Goal: Task Accomplishment & Management: Use online tool/utility

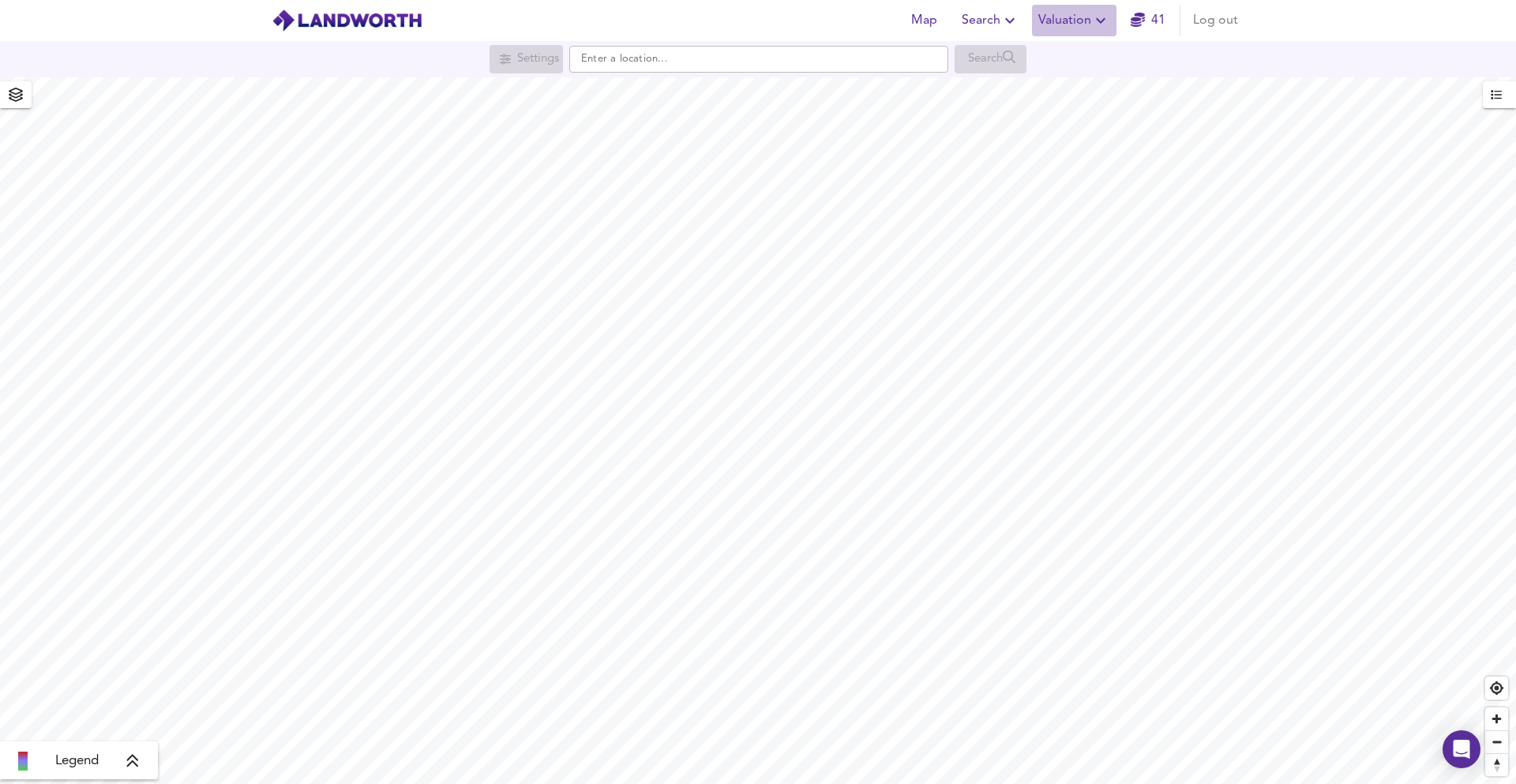
click at [1053, 23] on span "Valuation" at bounding box center [1074, 20] width 72 height 22
click at [1043, 61] on li "New Valuation Report" at bounding box center [1074, 56] width 189 height 28
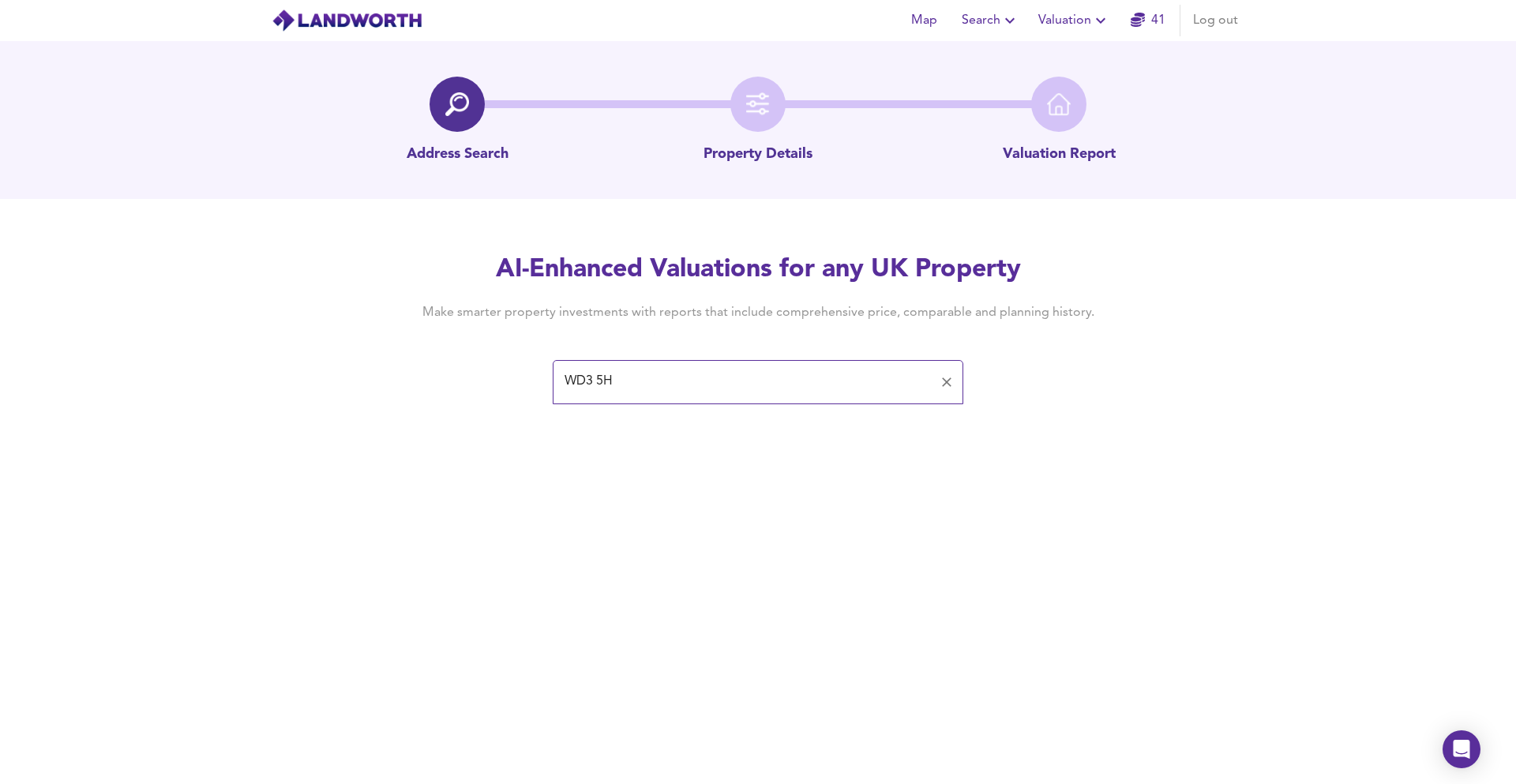
type input "WD3 5HW"
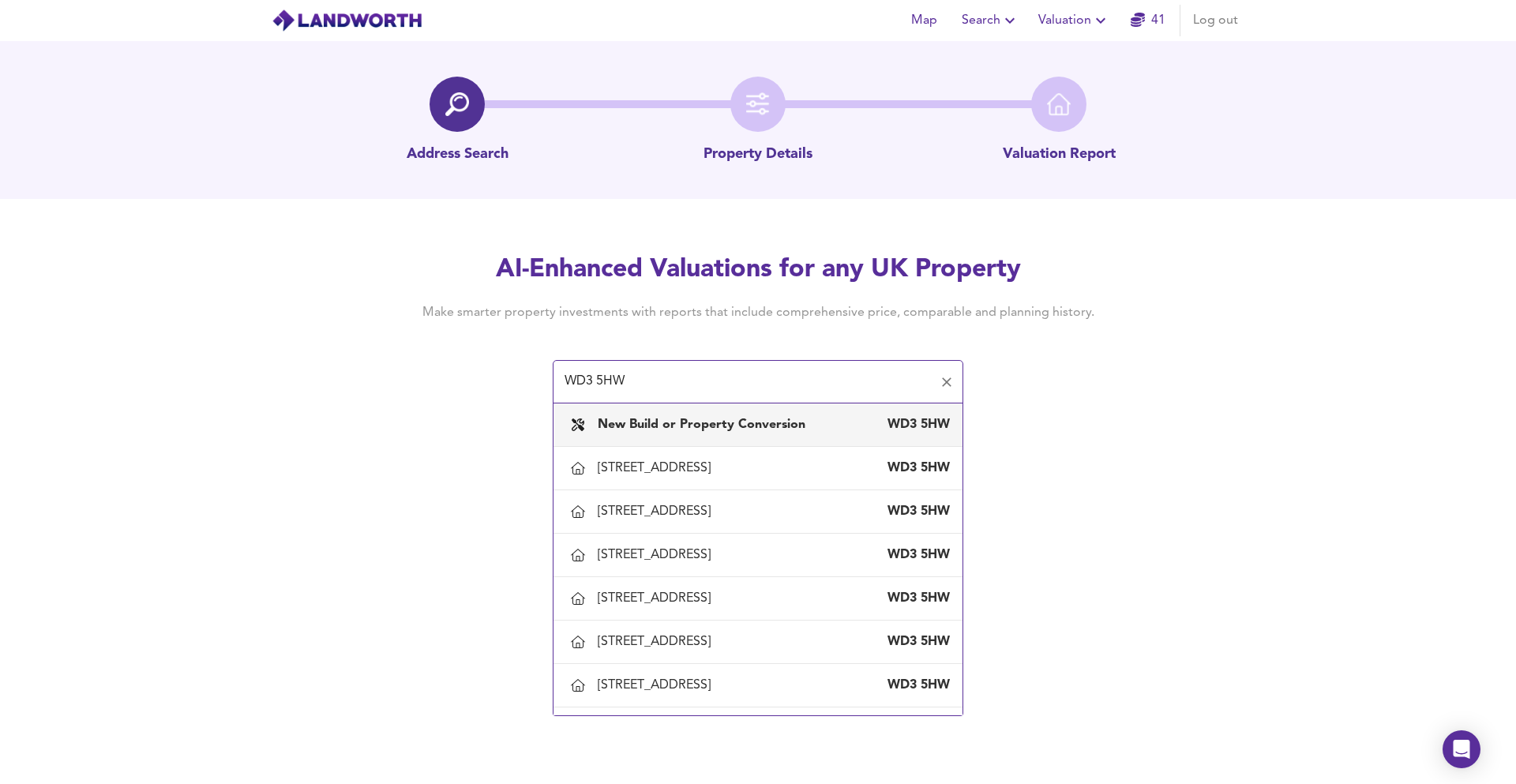
click at [673, 413] on div "New Build or Property Conversion WD3 5HW" at bounding box center [758, 424] width 384 height 33
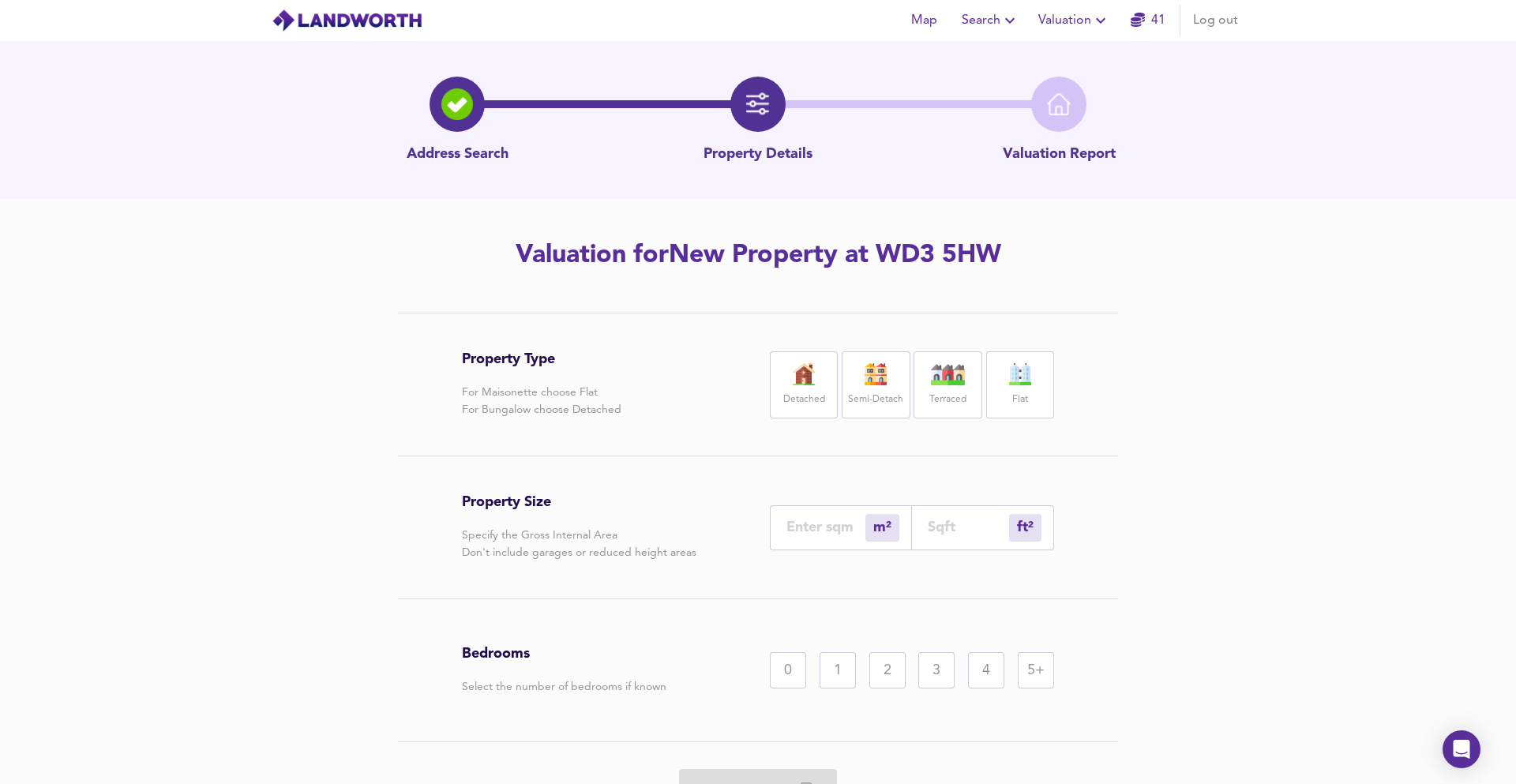
click at [779, 388] on div "Detached" at bounding box center [804, 385] width 68 height 67
click at [927, 541] on div "ft² sqft" at bounding box center [983, 527] width 142 height 45
drag, startPoint x: 927, startPoint y: 520, endPoint x: 960, endPoint y: 541, distance: 39.1
click at [928, 520] on input "number" at bounding box center [967, 526] width 81 height 16
type input "0"
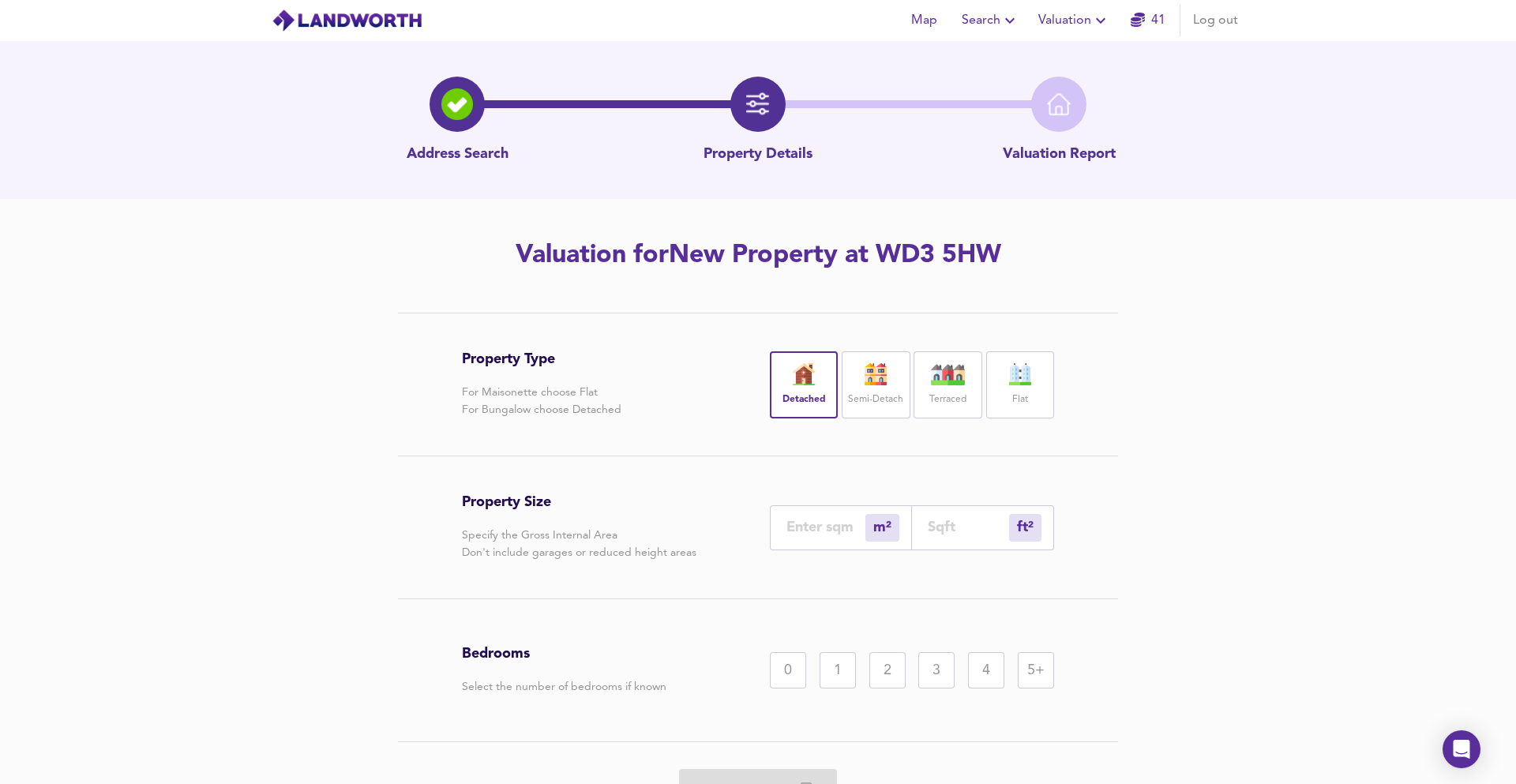
type input "1"
type input "13"
type input "138"
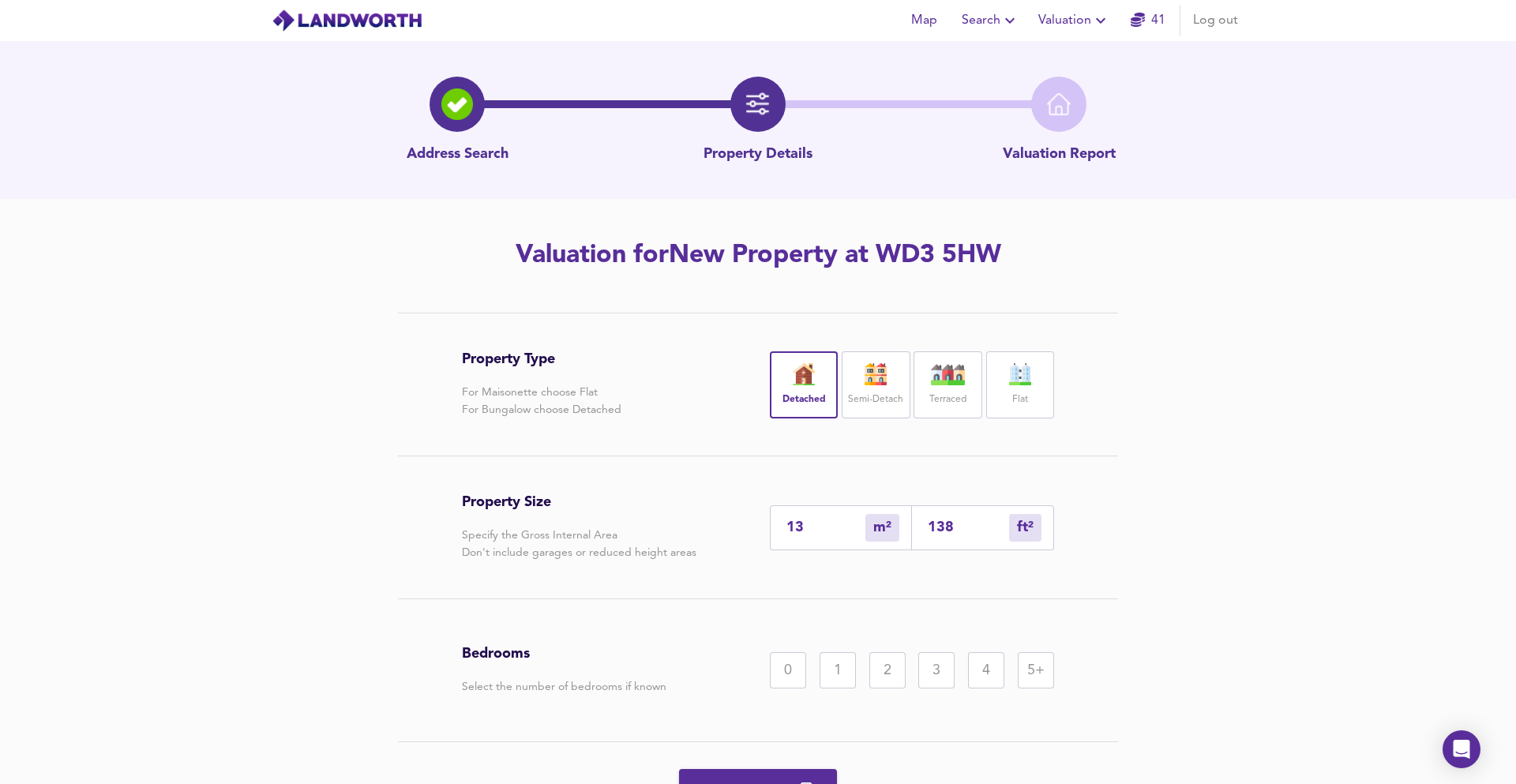
type input "129"
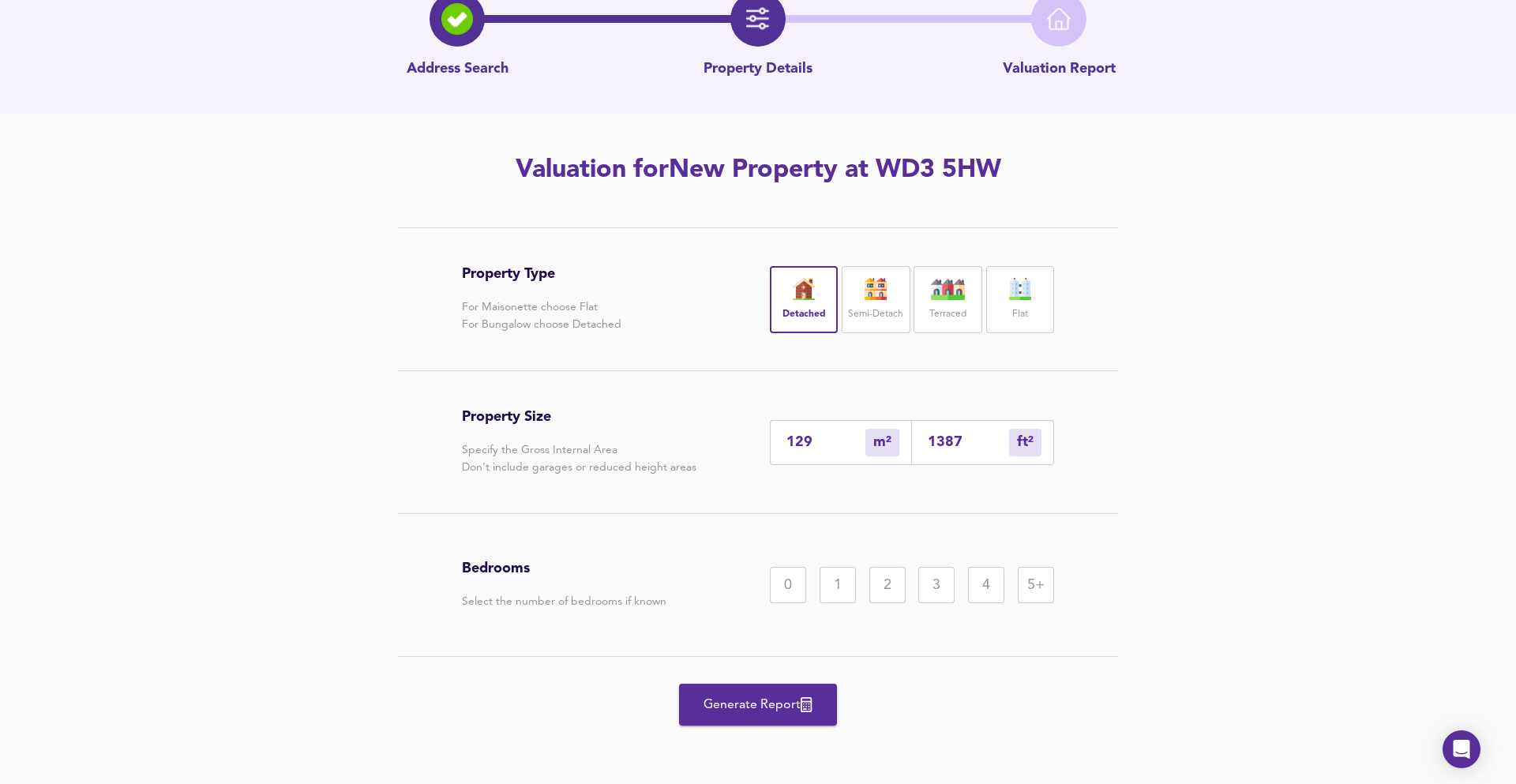
type input "1387"
click at [875, 584] on div "2" at bounding box center [887, 585] width 37 height 37
click at [800, 693] on button "Generate Report" at bounding box center [758, 704] width 158 height 42
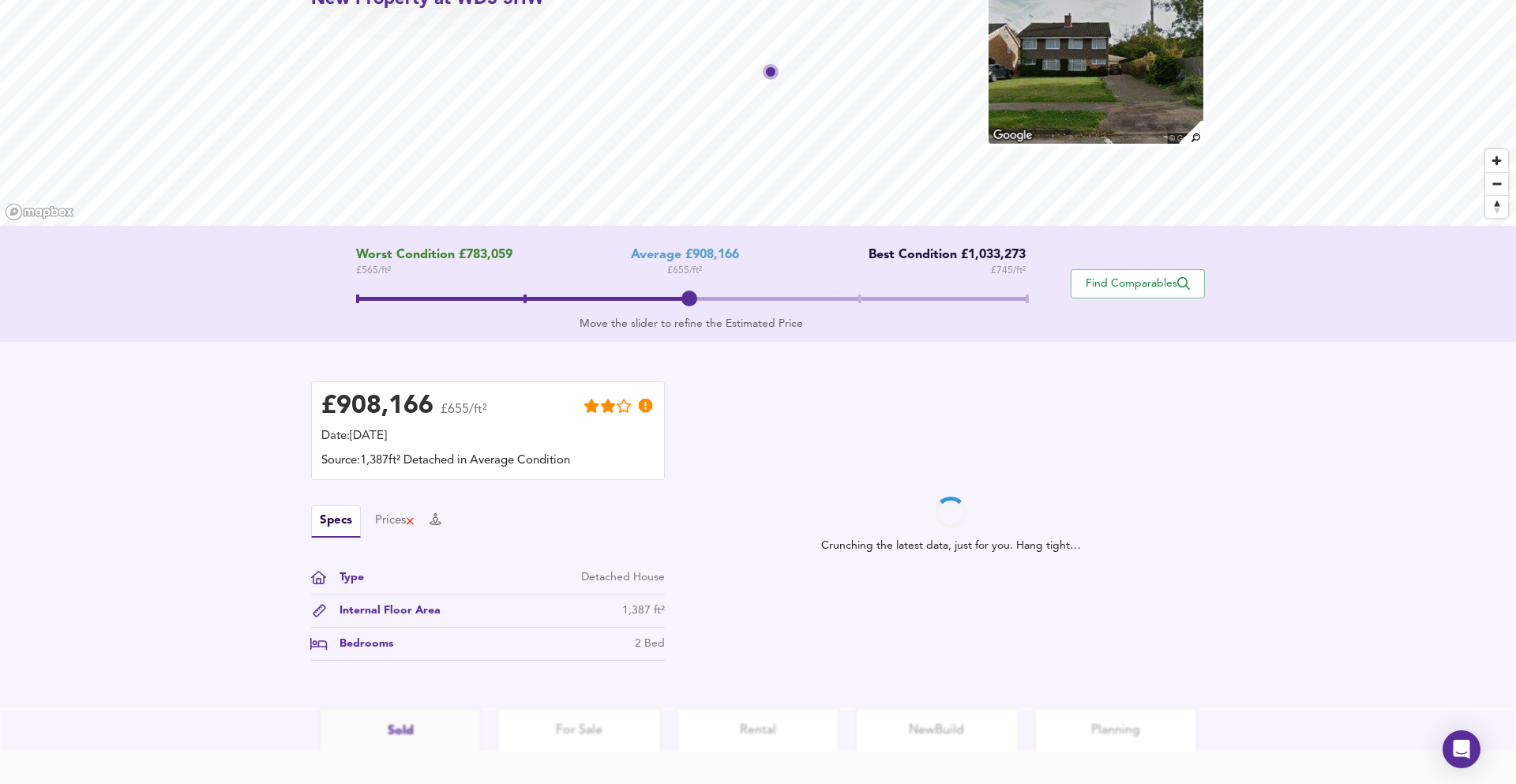
scroll to position [195, 0]
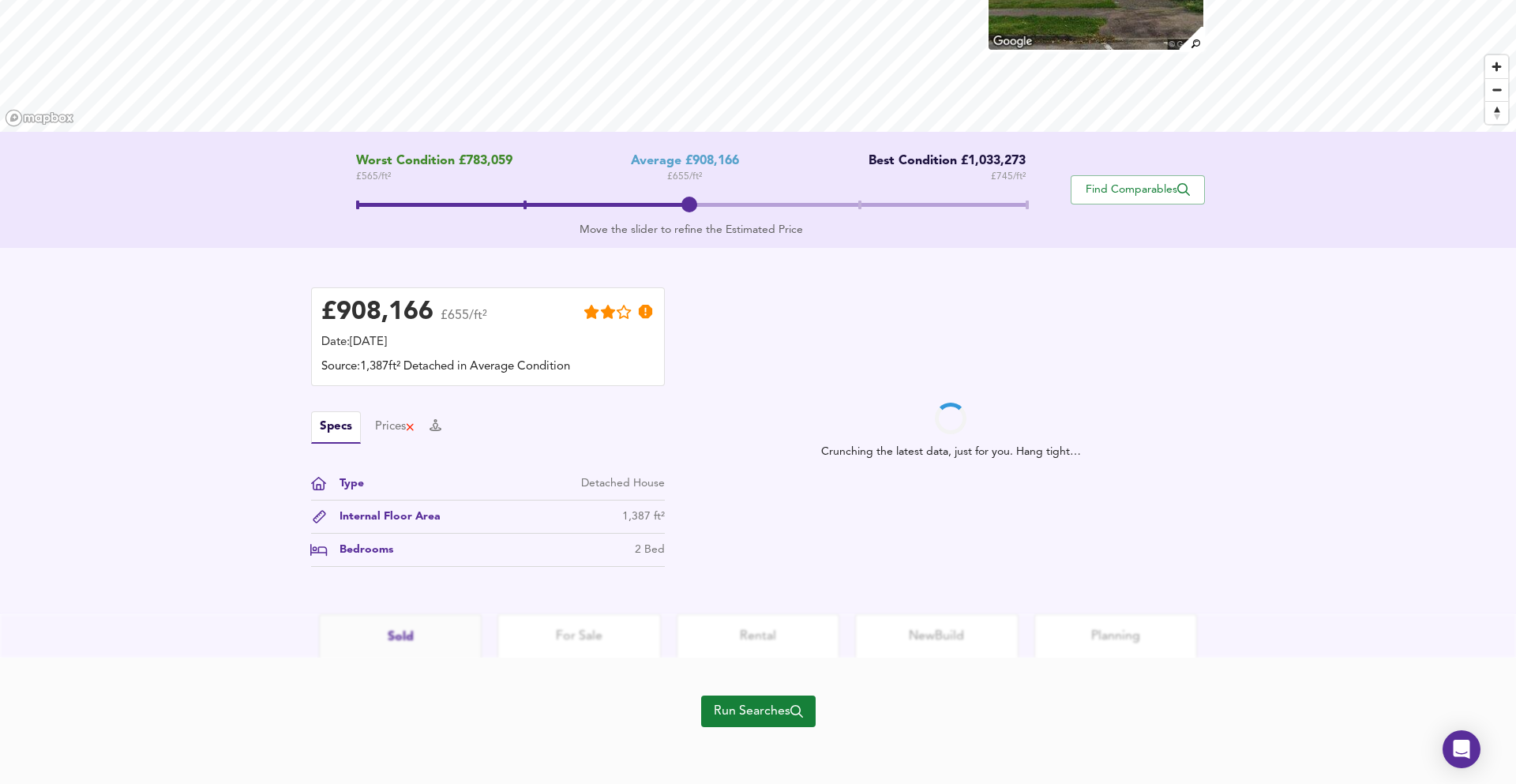
click at [799, 725] on button "Run Searches" at bounding box center [758, 711] width 114 height 32
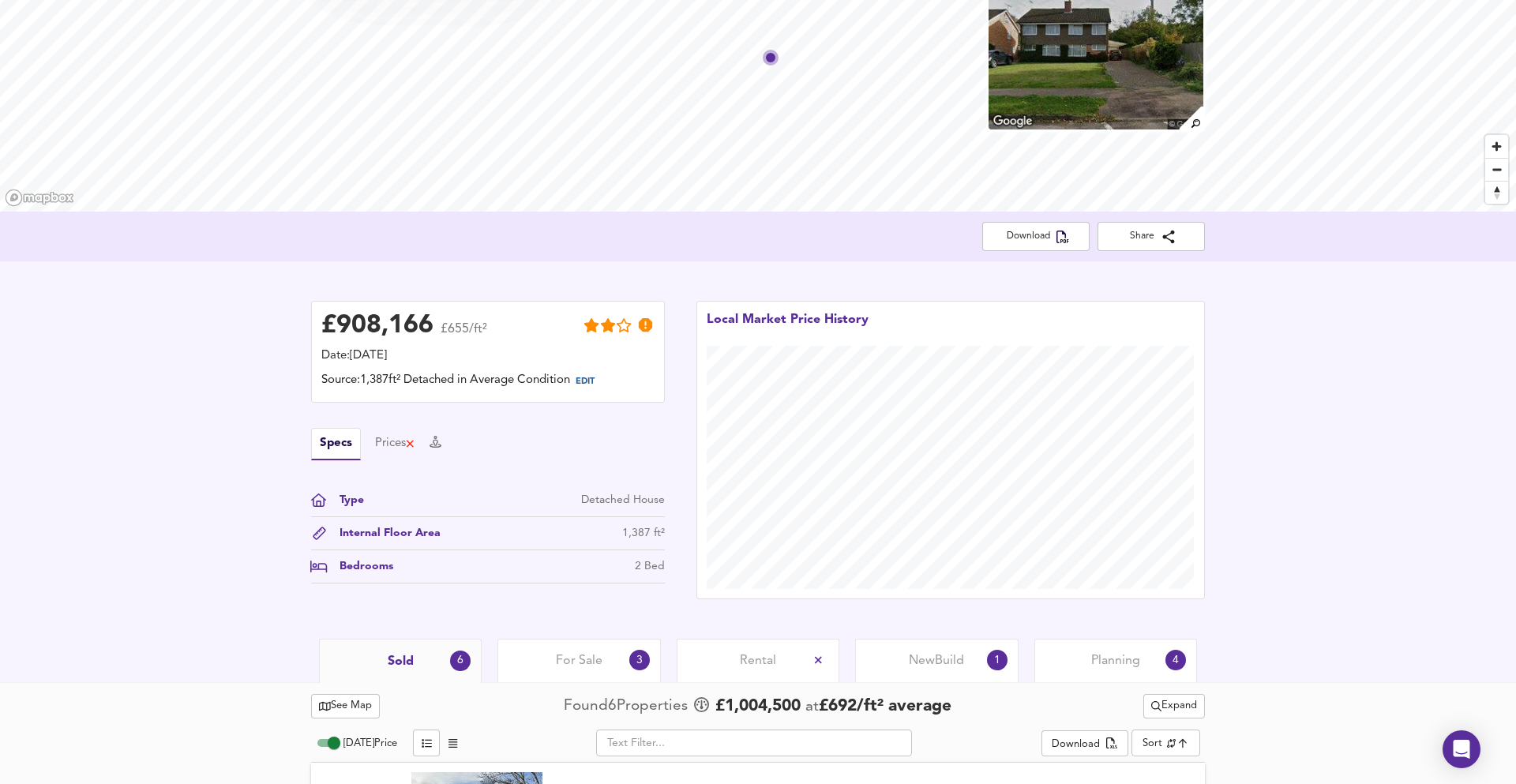
scroll to position [195, 0]
